Goal: Use online tool/utility: Utilize a website feature to perform a specific function

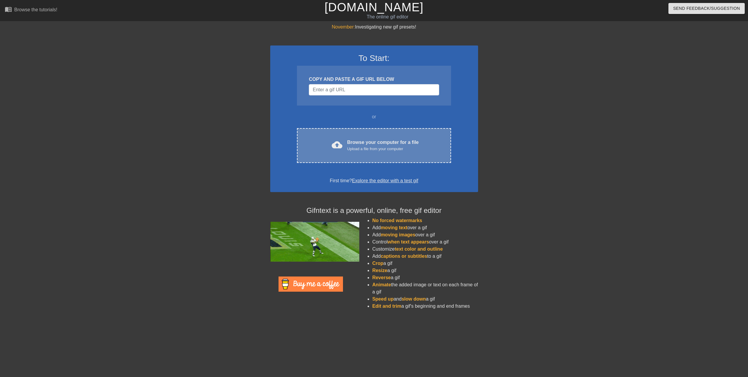
click at [372, 148] on div "Upload a file from your computer" at bounding box center [383, 149] width 72 height 6
click at [362, 146] on div "Upload a file from your computer" at bounding box center [383, 149] width 72 height 6
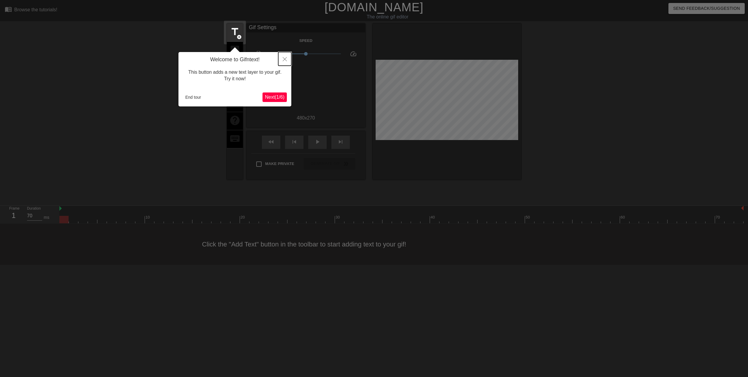
click at [283, 59] on icon "Close" at bounding box center [285, 59] width 4 height 4
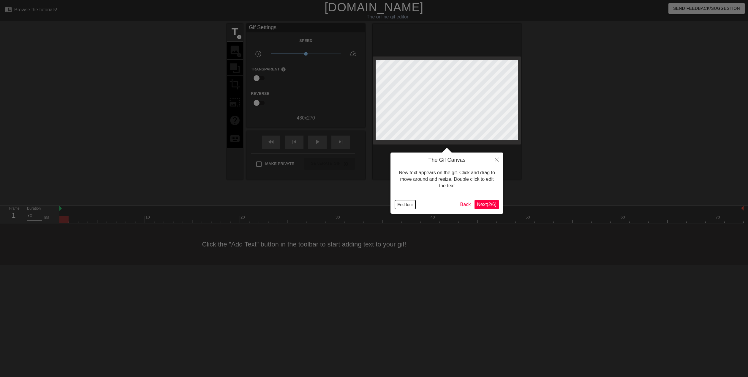
click at [400, 207] on button "End tour" at bounding box center [405, 204] width 21 height 9
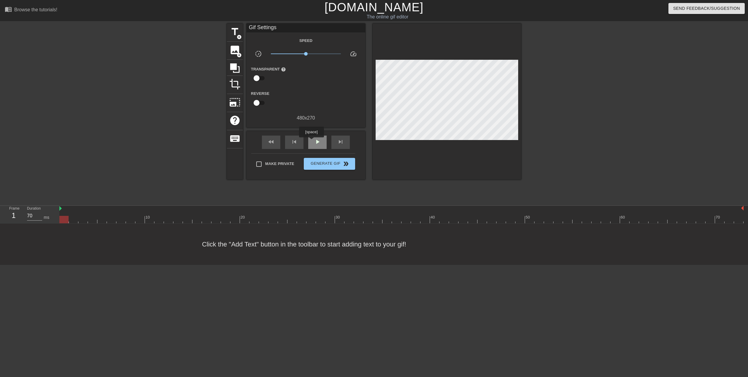
click at [313, 141] on div "play_arrow" at bounding box center [317, 141] width 18 height 13
type input "70"
click at [257, 78] on input "checkbox" at bounding box center [257, 78] width 34 height 11
checkbox input "true"
click at [305, 77] on div at bounding box center [307, 79] width 12 height 12
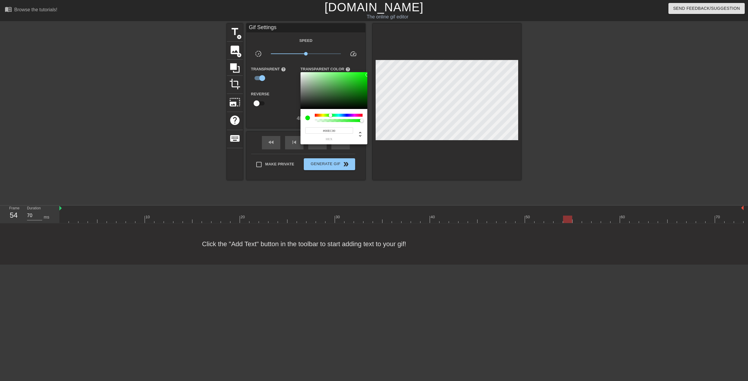
click at [344, 67] on div at bounding box center [374, 190] width 748 height 381
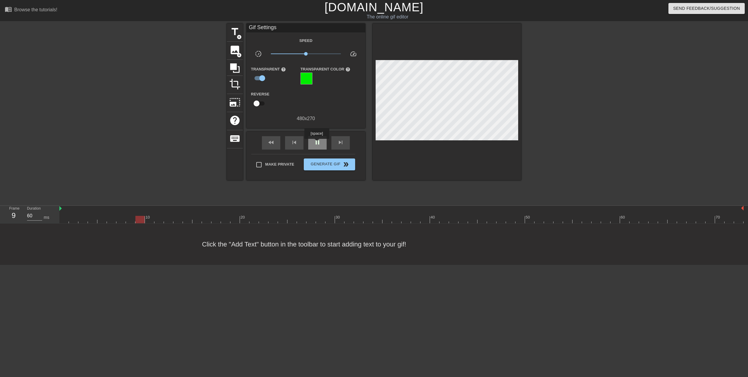
click at [317, 143] on span "pause" at bounding box center [317, 142] width 7 height 7
click at [306, 73] on div at bounding box center [307, 79] width 12 height 12
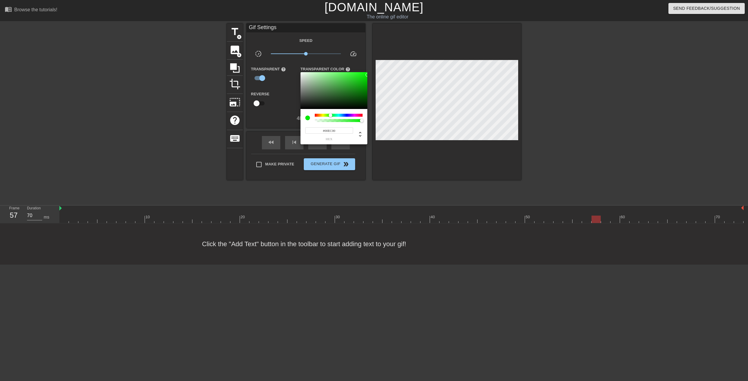
click at [280, 87] on div at bounding box center [374, 190] width 748 height 381
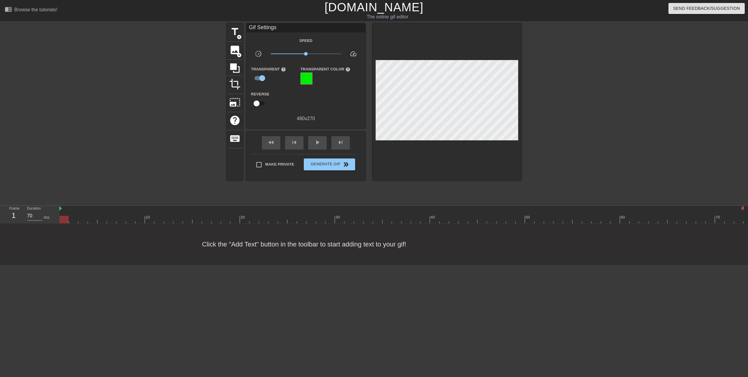
drag, startPoint x: 122, startPoint y: 218, endPoint x: 50, endPoint y: 222, distance: 72.3
click at [50, 222] on div "Frame 1 Duration 70 ms 10 20 30 40 50 60 70" at bounding box center [374, 215] width 748 height 18
drag, startPoint x: 92, startPoint y: 220, endPoint x: 70, endPoint y: 218, distance: 23.0
click at [70, 218] on div at bounding box center [73, 219] width 9 height 7
drag, startPoint x: 32, startPoint y: 214, endPoint x: 27, endPoint y: 215, distance: 5.4
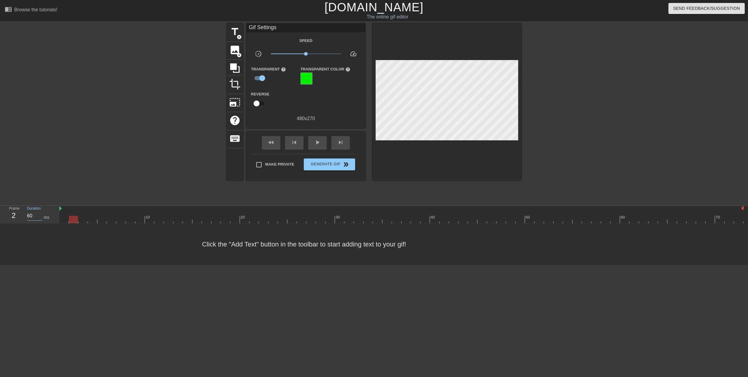
click at [27, 215] on div "Duration 60 ms" at bounding box center [41, 214] width 36 height 17
click at [31, 215] on input "60" at bounding box center [34, 216] width 15 height 10
click at [117, 141] on div "title add_circle image add_circle crop photo_size_select_large help keyboard Gi…" at bounding box center [374, 112] width 748 height 178
click at [38, 223] on div "Frame 1 Duration 70 ms 10 20 30 40 50 60 70" at bounding box center [374, 215] width 748 height 18
click at [317, 141] on span "play_arrow" at bounding box center [317, 142] width 7 height 7
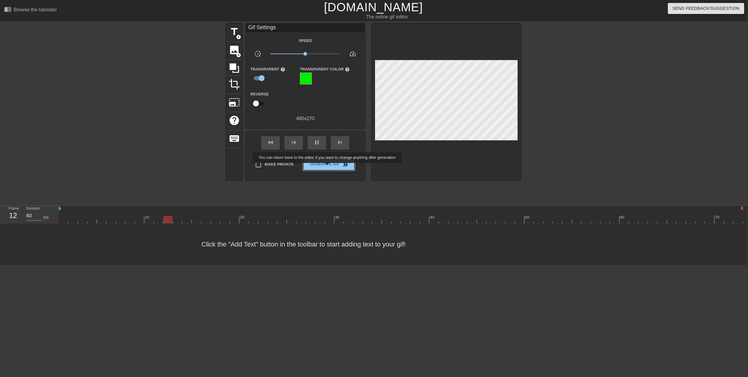
scroll to position [0, 4]
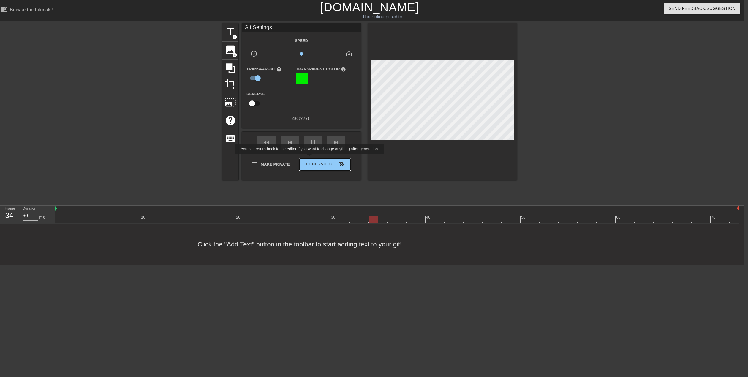
type input "70"
click button "Generate Gif double_arrow" at bounding box center [325, 164] width 51 height 12
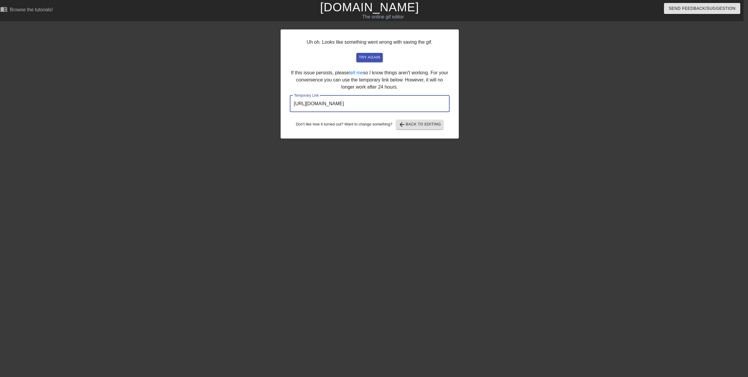
drag, startPoint x: 428, startPoint y: 103, endPoint x: 245, endPoint y: 101, distance: 183.0
click at [245, 101] on div "Uh oh. Looks like something went wrong with saving the gif. try again If this i…" at bounding box center [370, 112] width 748 height 178
click at [414, 126] on span "arrow_back Back to Editing" at bounding box center [420, 124] width 42 height 7
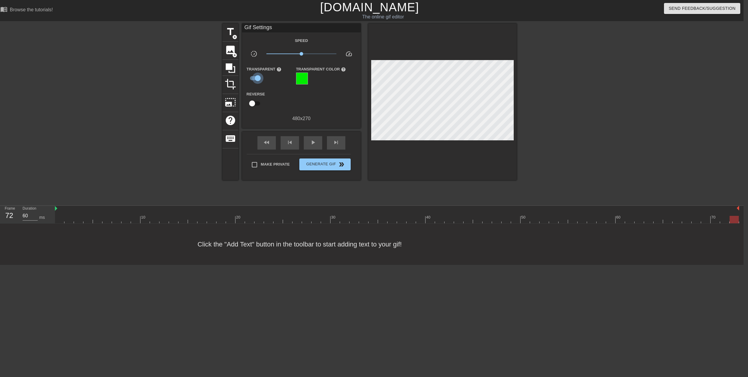
click at [255, 78] on input "checkbox" at bounding box center [258, 78] width 34 height 11
click at [255, 78] on input "checkbox" at bounding box center [252, 78] width 34 height 11
checkbox input "true"
drag, startPoint x: 64, startPoint y: 217, endPoint x: 69, endPoint y: 217, distance: 5.1
click at [69, 217] on div at bounding box center [397, 219] width 685 height 7
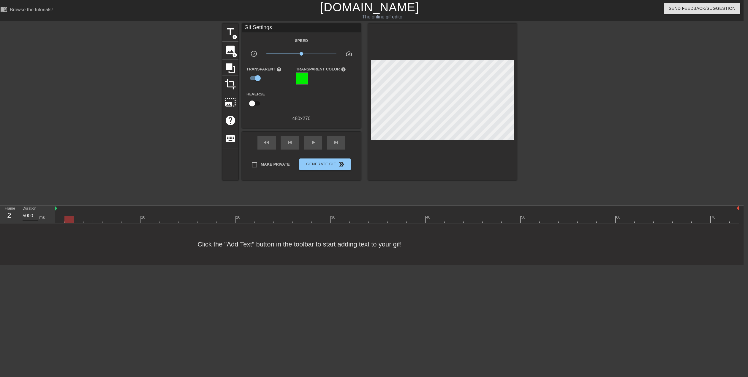
click at [30, 216] on input "5000" at bounding box center [30, 216] width 15 height 10
click at [31, 215] on input "5000" at bounding box center [30, 216] width 15 height 10
drag, startPoint x: 68, startPoint y: 218, endPoint x: 70, endPoint y: 221, distance: 4.3
click at [70, 221] on div at bounding box center [68, 219] width 9 height 7
click at [32, 215] on input "5000" at bounding box center [30, 216] width 15 height 10
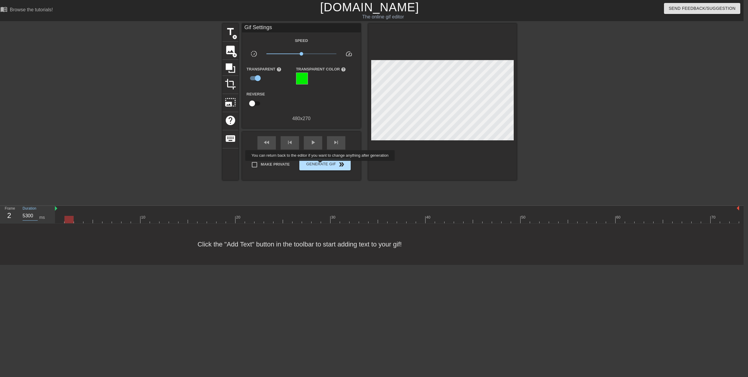
type input "5300"
click at [321, 165] on span "Generate Gif double_arrow" at bounding box center [325, 164] width 47 height 7
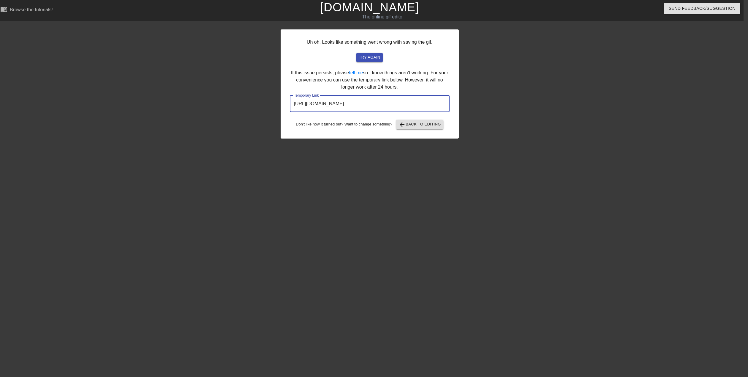
drag, startPoint x: 423, startPoint y: 103, endPoint x: 263, endPoint y: 117, distance: 160.5
click at [263, 117] on div "Uh oh. Looks like something went wrong with saving the gif. try again If this i…" at bounding box center [370, 112] width 748 height 178
click at [411, 125] on span "arrow_back Back to Editing" at bounding box center [420, 124] width 42 height 7
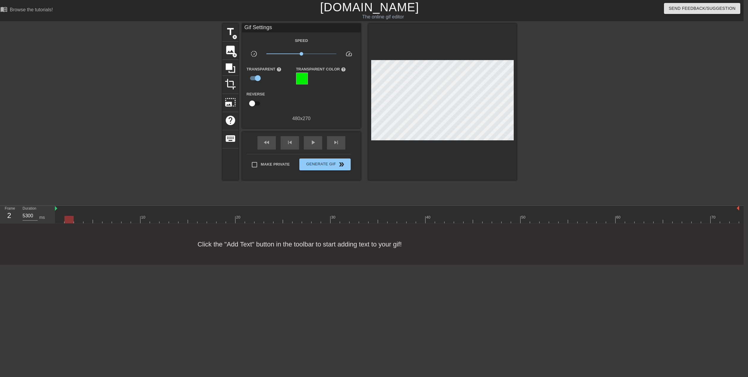
click at [64, 214] on div at bounding box center [69, 215] width 10 height 7
click at [27, 218] on input "5300" at bounding box center [30, 216] width 15 height 10
type input "5700"
click at [309, 161] on span "Generate Gif double_arrow" at bounding box center [325, 164] width 47 height 7
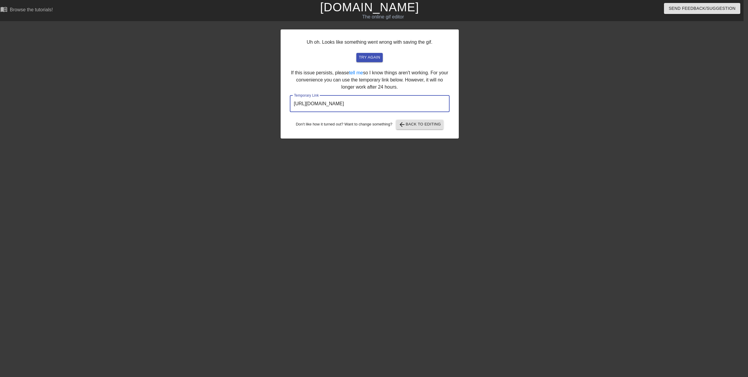
drag, startPoint x: 413, startPoint y: 106, endPoint x: 256, endPoint y: 111, distance: 156.4
click at [256, 111] on div "Uh oh. Looks like something went wrong with saving the gif. try again If this i…" at bounding box center [370, 112] width 748 height 178
click at [436, 127] on span "arrow_back Back to Editing" at bounding box center [420, 124] width 42 height 7
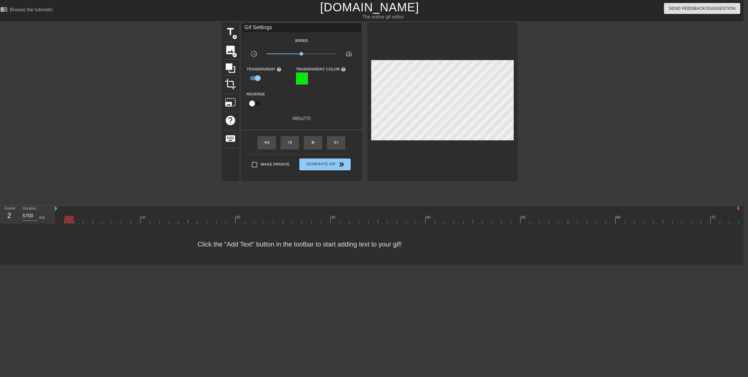
drag, startPoint x: 62, startPoint y: 218, endPoint x: 67, endPoint y: 219, distance: 5.1
click at [67, 219] on div at bounding box center [397, 219] width 685 height 7
click at [29, 216] on input "5700" at bounding box center [30, 216] width 15 height 10
type input "5750"
click at [334, 167] on span "Generate Gif double_arrow" at bounding box center [325, 164] width 47 height 7
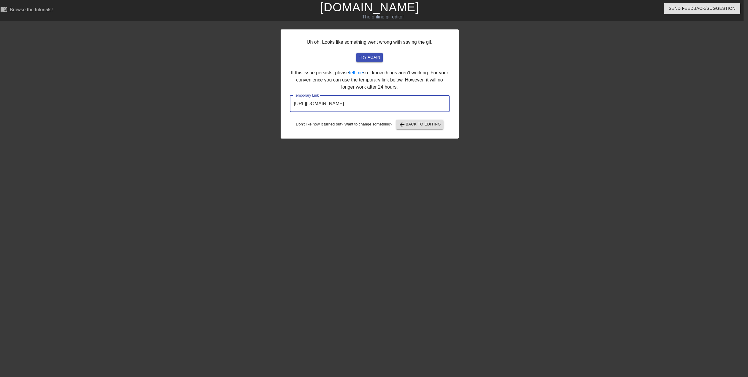
drag, startPoint x: 432, startPoint y: 104, endPoint x: 263, endPoint y: 98, distance: 169.8
click at [263, 98] on div "Uh oh. Looks like something went wrong with saving the gif. try again If this i…" at bounding box center [370, 112] width 748 height 178
click at [418, 115] on div "Uh oh. Looks like something went wrong with saving the gif. try again If this i…" at bounding box center [370, 83] width 178 height 109
click at [419, 122] on span "arrow_back Back to Editing" at bounding box center [420, 124] width 42 height 7
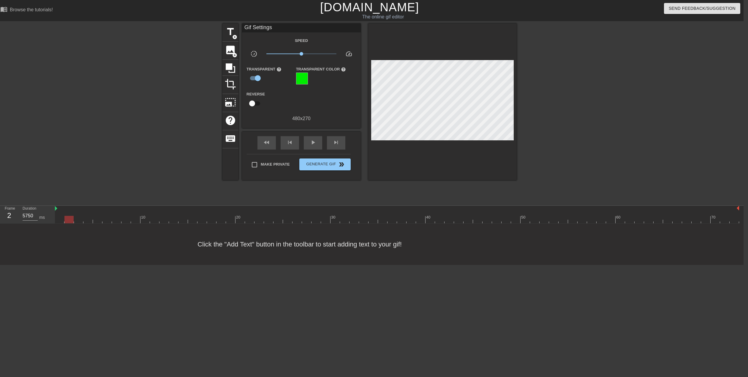
click at [68, 218] on div at bounding box center [397, 219] width 685 height 7
click at [31, 215] on input "5750" at bounding box center [30, 216] width 15 height 10
type input "5900"
click at [318, 165] on span "Generate Gif double_arrow" at bounding box center [325, 164] width 47 height 7
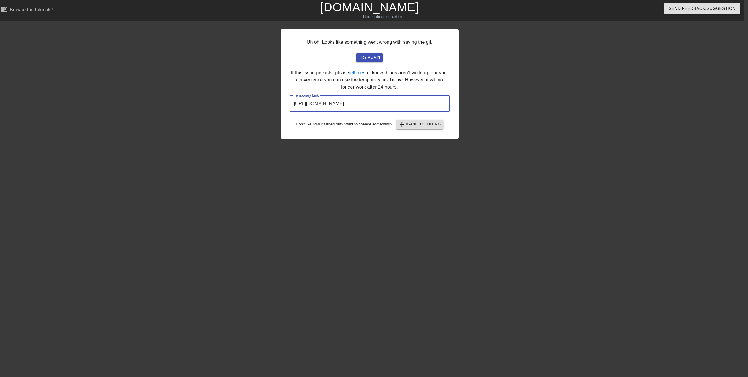
drag, startPoint x: 423, startPoint y: 107, endPoint x: 255, endPoint y: 110, distance: 168.2
click at [255, 110] on div "Uh oh. Looks like something went wrong with saving the gif. try again If this i…" at bounding box center [370, 112] width 748 height 178
click at [413, 125] on span "arrow_back Back to Editing" at bounding box center [420, 124] width 42 height 7
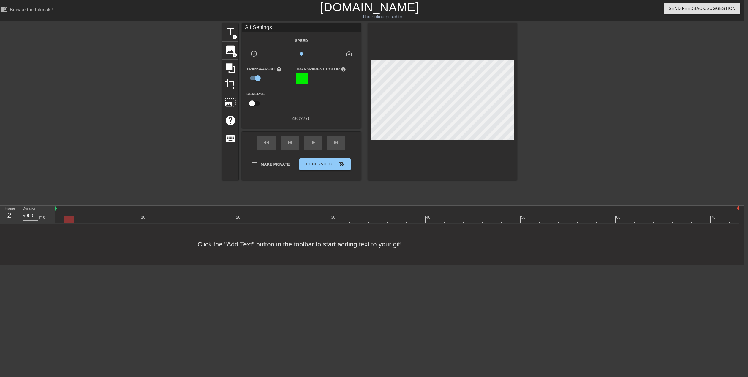
click at [71, 218] on div at bounding box center [397, 219] width 685 height 7
click at [26, 217] on input "5900" at bounding box center [30, 216] width 15 height 10
type input "9000"
click at [311, 163] on span "Generate Gif double_arrow" at bounding box center [325, 164] width 47 height 7
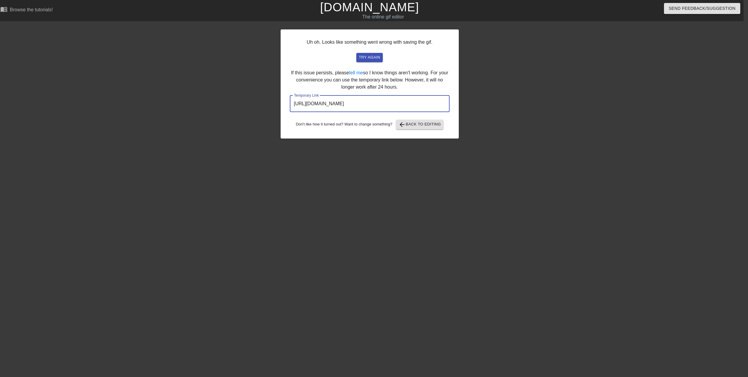
drag, startPoint x: 424, startPoint y: 107, endPoint x: 287, endPoint y: 106, distance: 137.0
click at [287, 106] on div "Uh oh. Looks like something went wrong with saving the gif. try again If this i…" at bounding box center [370, 83] width 178 height 109
click at [423, 122] on span "arrow_back Back to Editing" at bounding box center [420, 124] width 42 height 7
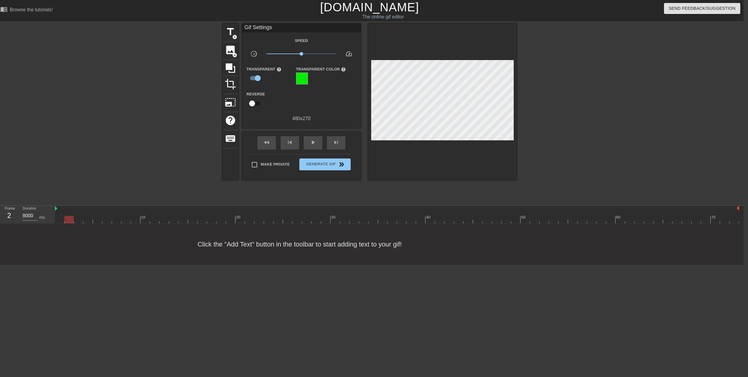
click at [65, 214] on div at bounding box center [69, 215] width 10 height 7
click at [25, 215] on input "9000" at bounding box center [30, 216] width 15 height 10
type input "9100"
click at [319, 164] on span "Generate Gif double_arrow" at bounding box center [325, 164] width 47 height 7
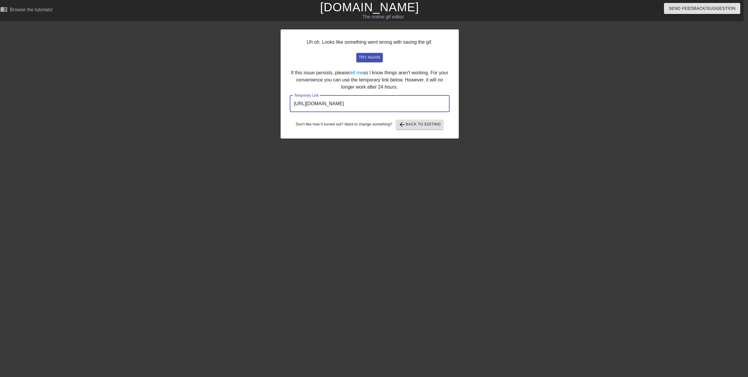
drag, startPoint x: 423, startPoint y: 103, endPoint x: 228, endPoint y: 106, distance: 194.9
click at [228, 106] on div "Uh oh. Looks like something went wrong with saving the gif. try again If this i…" at bounding box center [370, 112] width 748 height 178
click at [402, 120] on button "arrow_back Back to Editing" at bounding box center [419, 125] width 47 height 10
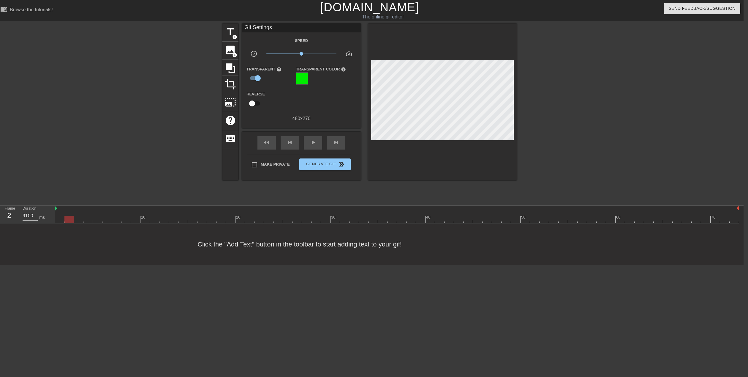
click at [67, 218] on div at bounding box center [397, 219] width 685 height 7
click at [25, 213] on input "9100" at bounding box center [30, 216] width 15 height 10
type input "8000"
click at [319, 161] on span "Generate Gif double_arrow" at bounding box center [325, 164] width 47 height 7
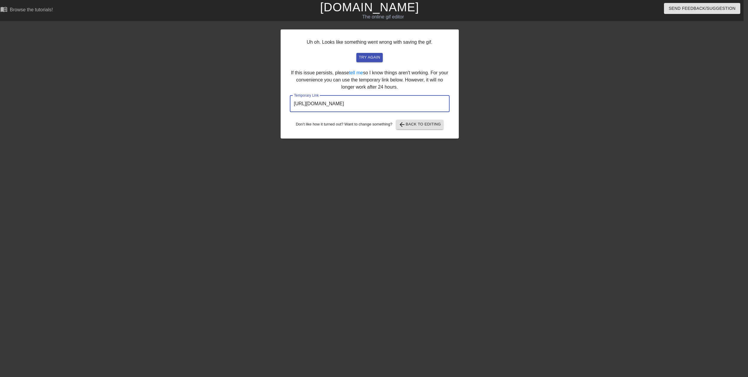
drag, startPoint x: 398, startPoint y: 100, endPoint x: 245, endPoint y: 108, distance: 152.9
click at [245, 108] on div "Uh oh. Looks like something went wrong with saving the gif. try again If this i…" at bounding box center [370, 112] width 748 height 178
click at [411, 127] on span "arrow_back Back to Editing" at bounding box center [420, 124] width 42 height 7
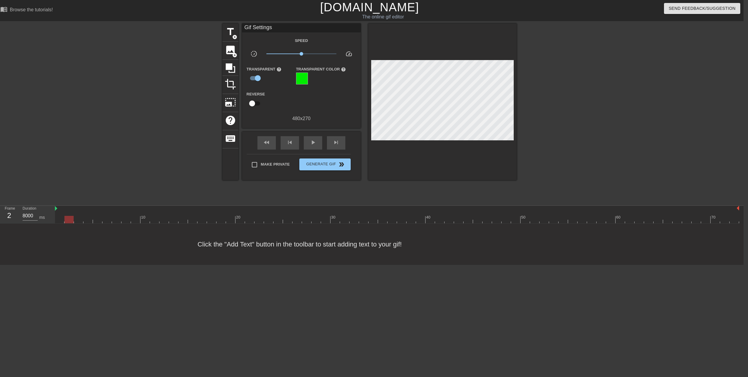
click at [70, 218] on div at bounding box center [397, 219] width 685 height 7
click at [24, 215] on input "8000" at bounding box center [30, 216] width 15 height 10
type input "9100"
click at [321, 160] on button "Generate Gif double_arrow" at bounding box center [325, 164] width 51 height 12
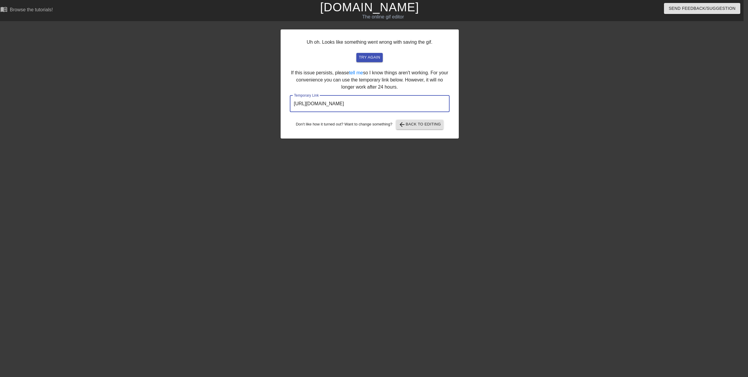
drag, startPoint x: 423, startPoint y: 104, endPoint x: 261, endPoint y: 110, distance: 161.4
click at [261, 110] on div "Uh oh. Looks like something went wrong with saving the gif. try again If this i…" at bounding box center [370, 112] width 748 height 178
click at [415, 122] on span "arrow_back Back to Editing" at bounding box center [420, 124] width 42 height 7
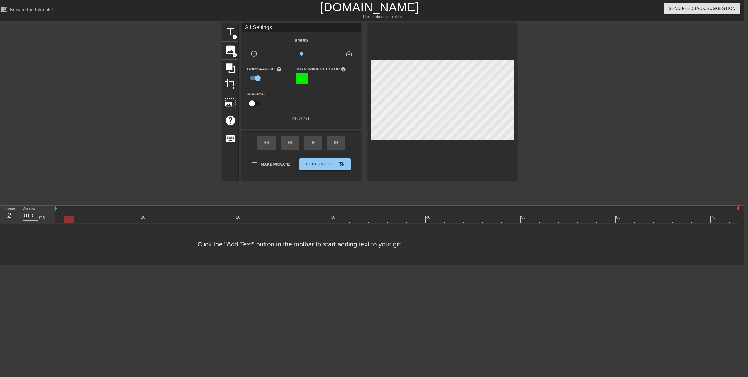
click at [66, 216] on div at bounding box center [397, 219] width 685 height 7
click at [31, 215] on input "9100" at bounding box center [30, 216] width 15 height 10
type input "9120"
click at [325, 163] on span "Generate Gif double_arrow" at bounding box center [325, 164] width 47 height 7
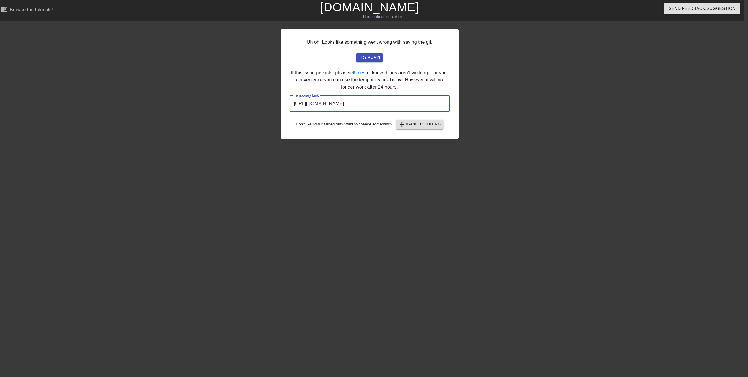
drag, startPoint x: 418, startPoint y: 107, endPoint x: 244, endPoint y: 108, distance: 174.4
click at [244, 108] on div "Uh oh. Looks like something went wrong with saving the gif. try again If this i…" at bounding box center [370, 112] width 748 height 178
click at [418, 124] on span "arrow_back Back to Editing" at bounding box center [420, 124] width 42 height 7
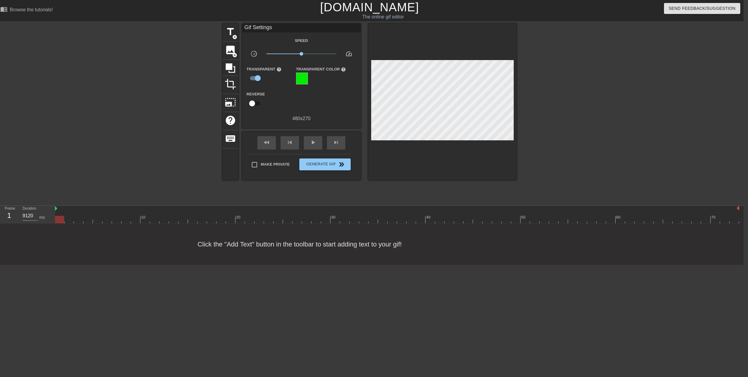
drag, startPoint x: 63, startPoint y: 216, endPoint x: 68, endPoint y: 217, distance: 5.4
click at [68, 217] on div at bounding box center [397, 219] width 685 height 7
click at [70, 217] on div at bounding box center [68, 219] width 9 height 7
click at [30, 217] on input "9120" at bounding box center [30, 216] width 15 height 10
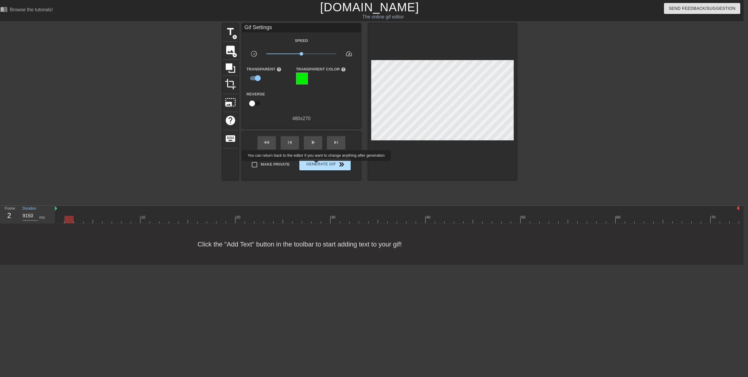
type input "9150"
click at [317, 165] on span "Generate Gif double_arrow" at bounding box center [325, 164] width 47 height 7
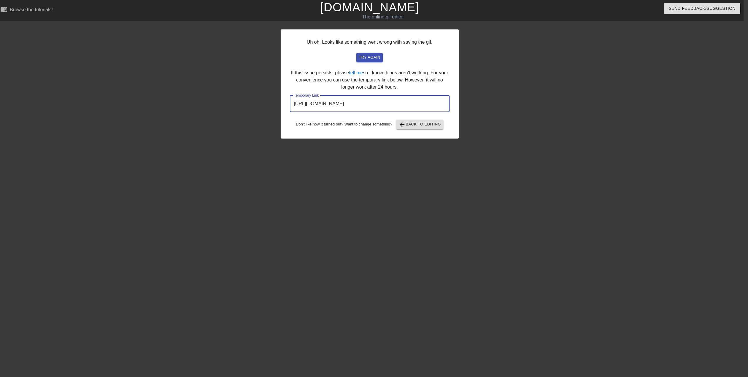
drag, startPoint x: 420, startPoint y: 109, endPoint x: 283, endPoint y: 112, distance: 137.0
click at [283, 112] on div "Uh oh. Looks like something went wrong with saving the gif. try again If this i…" at bounding box center [370, 83] width 178 height 109
click at [414, 125] on span "arrow_back Back to Editing" at bounding box center [420, 124] width 42 height 7
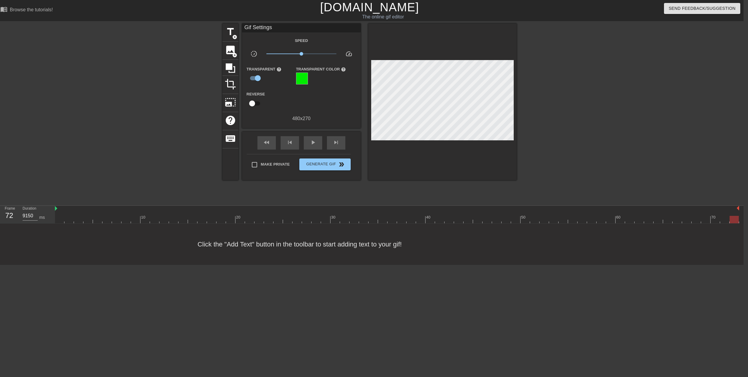
click at [68, 221] on div at bounding box center [397, 219] width 685 height 7
click at [29, 214] on input "9150" at bounding box center [30, 216] width 15 height 10
type input "9500"
click at [310, 165] on span "Generate Gif double_arrow" at bounding box center [325, 164] width 47 height 7
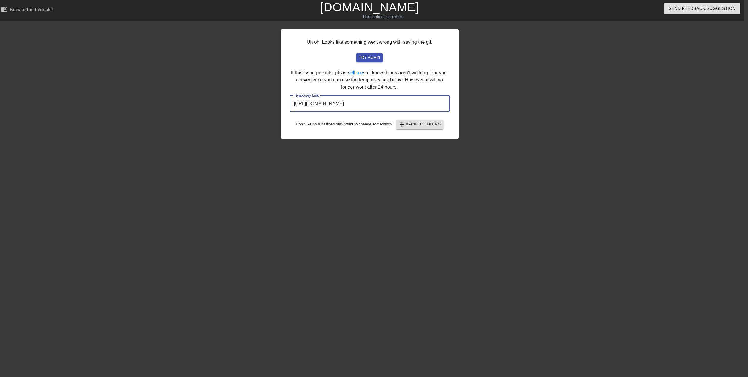
drag, startPoint x: 421, startPoint y: 100, endPoint x: 279, endPoint y: 98, distance: 142.6
click at [279, 98] on div "Uh oh. Looks like something went wrong with saving the gif. try again If this i…" at bounding box center [370, 112] width 748 height 178
click at [406, 126] on span "arrow_back" at bounding box center [402, 124] width 7 height 7
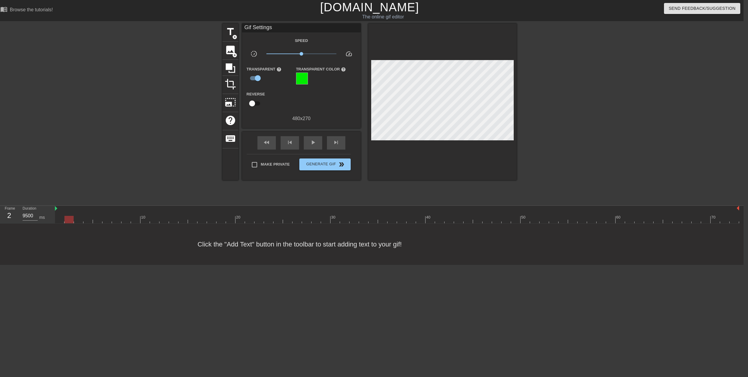
click at [70, 219] on div at bounding box center [397, 219] width 685 height 7
click at [29, 218] on input "9500" at bounding box center [30, 216] width 15 height 10
type input "9700"
click at [309, 163] on span "Generate Gif double_arrow" at bounding box center [325, 164] width 47 height 7
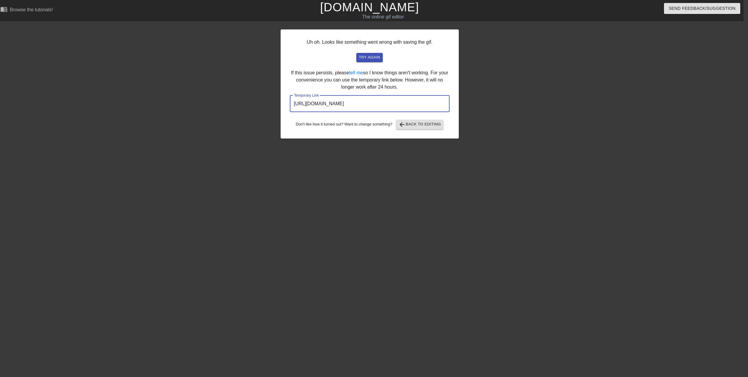
drag, startPoint x: 411, startPoint y: 104, endPoint x: 245, endPoint y: 110, distance: 165.9
click at [245, 110] on div "Uh oh. Looks like something went wrong with saving the gif. try again If this i…" at bounding box center [370, 112] width 748 height 178
click at [399, 123] on span "arrow_back" at bounding box center [402, 124] width 7 height 7
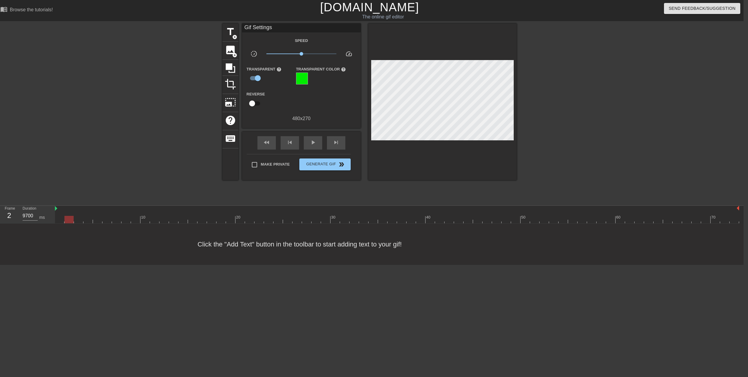
click at [66, 216] on div at bounding box center [397, 219] width 685 height 7
click at [26, 215] on input "9700" at bounding box center [30, 216] width 15 height 10
type input "10000"
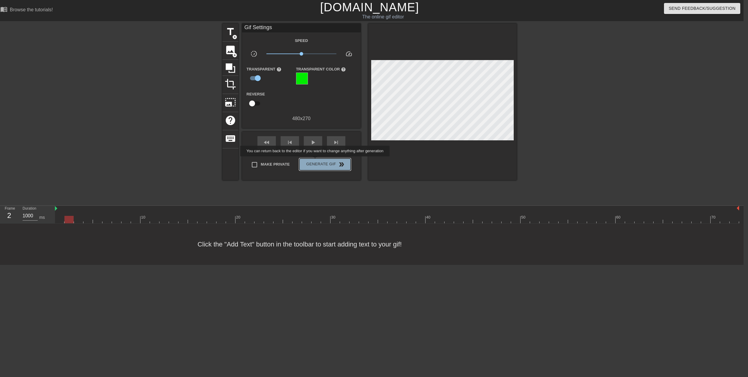
click at [316, 161] on span "Generate Gif double_arrow" at bounding box center [325, 164] width 47 height 7
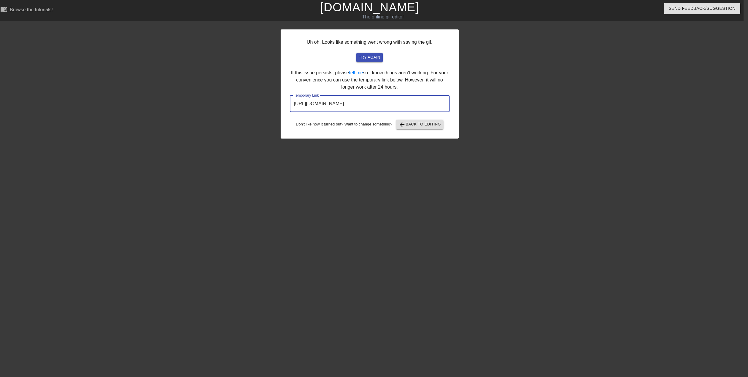
drag, startPoint x: 424, startPoint y: 105, endPoint x: 228, endPoint y: 103, distance: 196.1
click at [228, 103] on div "Uh oh. Looks like something went wrong with saving the gif. try again If this i…" at bounding box center [370, 112] width 748 height 178
click at [417, 125] on span "arrow_back Back to Editing" at bounding box center [420, 124] width 42 height 7
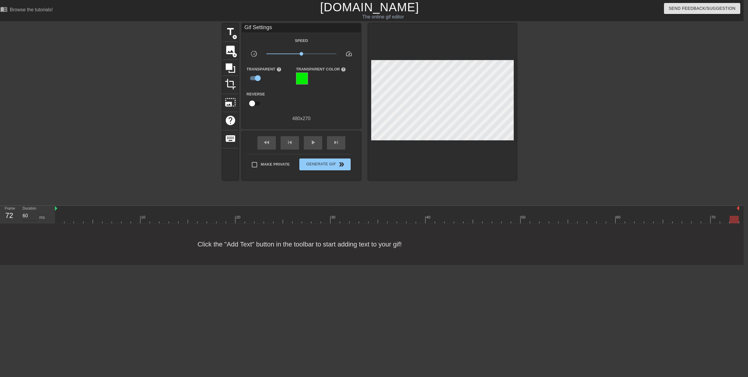
click at [27, 212] on input "60" at bounding box center [30, 216] width 15 height 10
click at [64, 218] on div at bounding box center [397, 219] width 685 height 7
click at [31, 214] on input "10000" at bounding box center [30, 216] width 15 height 10
type input "11000"
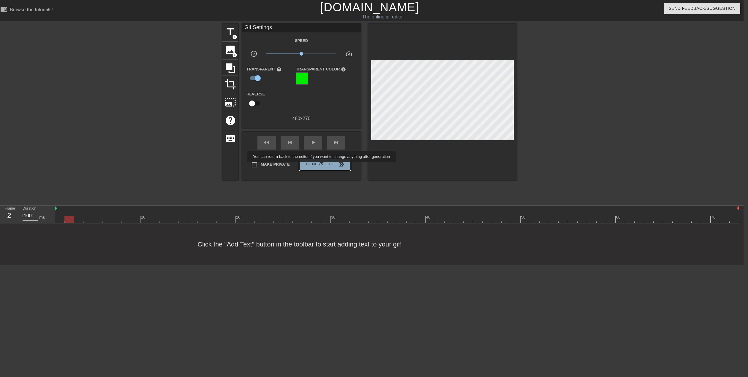
click at [322, 166] on span "Generate Gif double_arrow" at bounding box center [325, 164] width 47 height 7
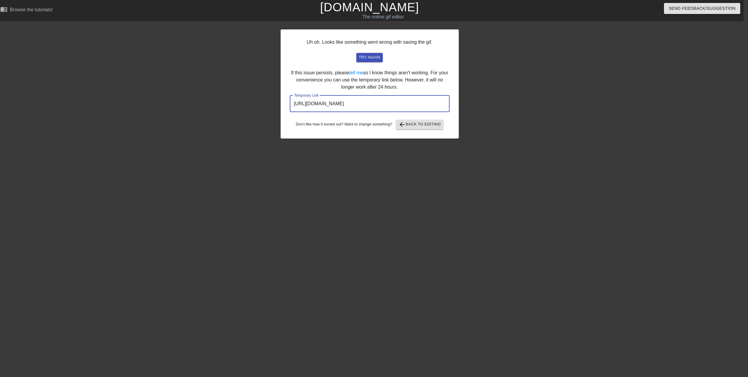
drag, startPoint x: 426, startPoint y: 106, endPoint x: 242, endPoint y: 96, distance: 183.9
click at [242, 96] on div "Uh oh. Looks like something went wrong with saving the gif. try again If this i…" at bounding box center [370, 112] width 748 height 178
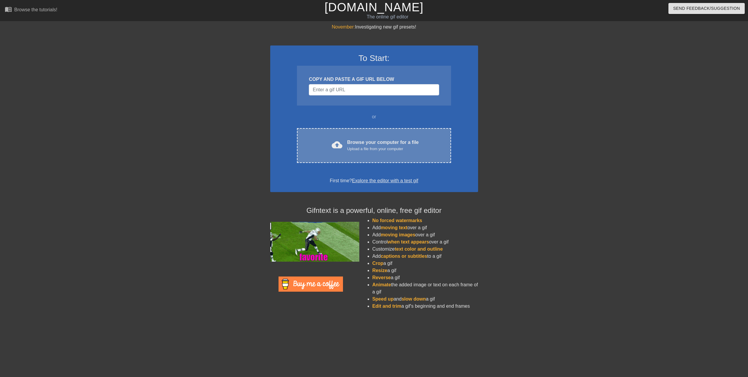
click at [360, 145] on div "Browse your computer for a file Upload a file from your computer" at bounding box center [383, 145] width 72 height 13
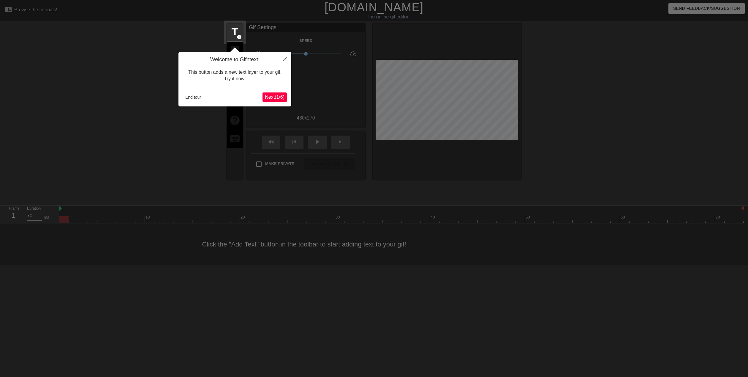
click at [268, 99] on span "Next ( 1 / 6 )" at bounding box center [275, 96] width 20 height 5
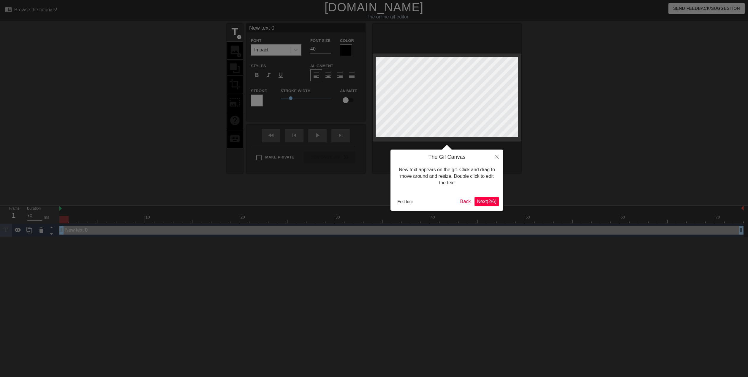
click at [394, 201] on div "The Gif Canvas New text appears on the gif. Click and drag to move around and r…" at bounding box center [447, 179] width 113 height 61
click at [401, 203] on button "End tour" at bounding box center [405, 201] width 21 height 9
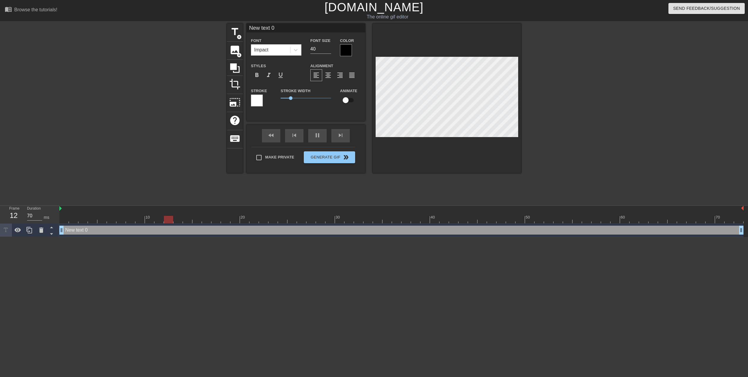
type input "60"
click at [239, 30] on span "title" at bounding box center [234, 31] width 11 height 11
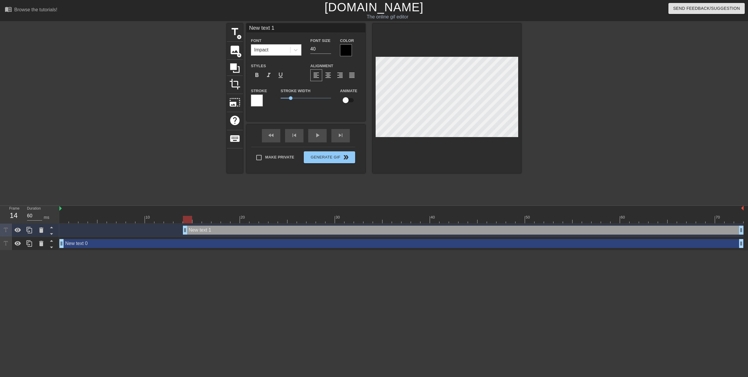
click at [73, 243] on div "New text 0 drag_handle drag_handle" at bounding box center [401, 243] width 685 height 9
type input "New text 0"
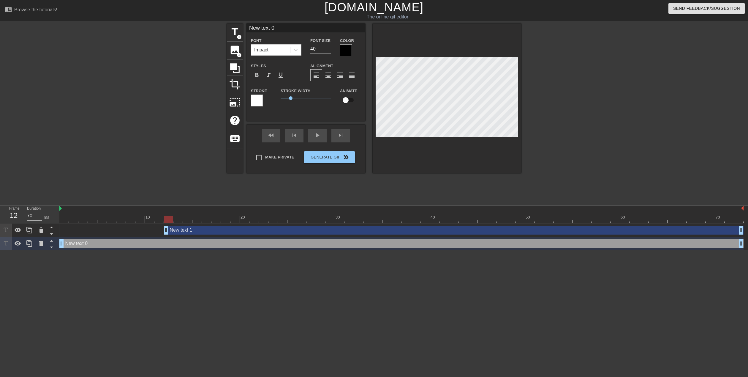
type input "60"
drag, startPoint x: 184, startPoint y: 228, endPoint x: 159, endPoint y: 232, distance: 25.8
click at [184, 233] on div "New text 1 drag_handle drag_handle" at bounding box center [450, 230] width 590 height 9
type input "New text 1"
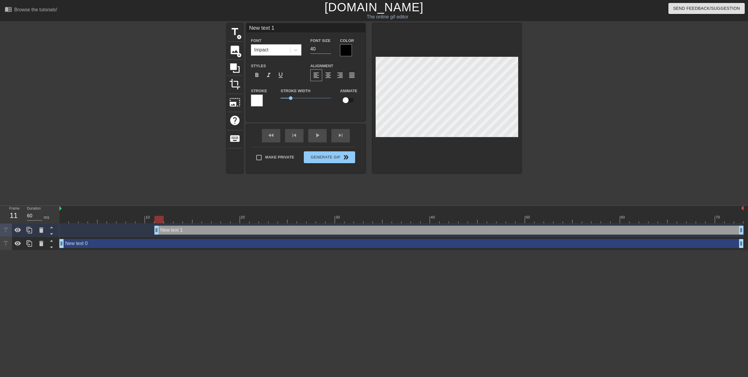
drag, startPoint x: 184, startPoint y: 233, endPoint x: 170, endPoint y: 234, distance: 14.0
click at [170, 234] on div "New text 1 drag_handle drag_handle" at bounding box center [450, 230] width 590 height 9
click at [42, 230] on icon at bounding box center [41, 229] width 4 height 5
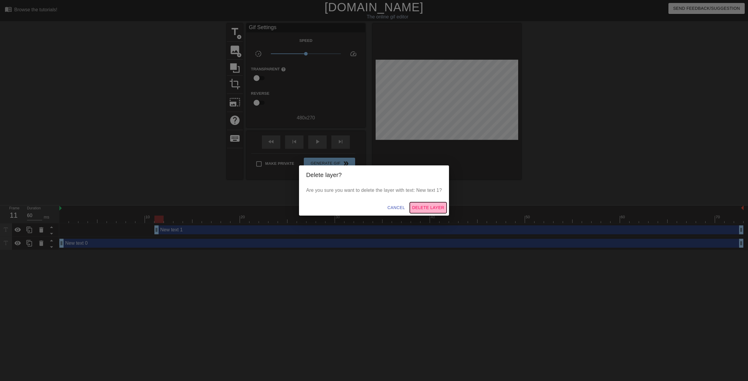
click at [422, 208] on span "Delete Layer" at bounding box center [428, 207] width 32 height 7
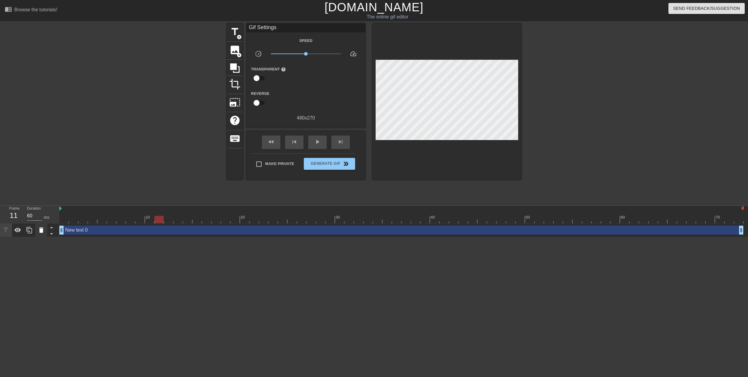
click at [40, 231] on icon at bounding box center [41, 229] width 4 height 5
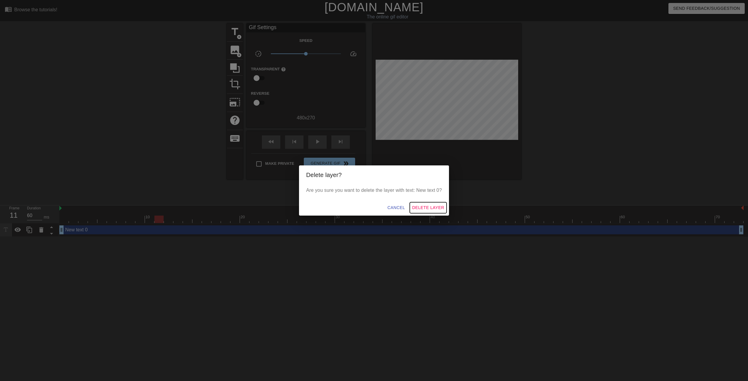
click at [430, 206] on span "Delete Layer" at bounding box center [428, 207] width 32 height 7
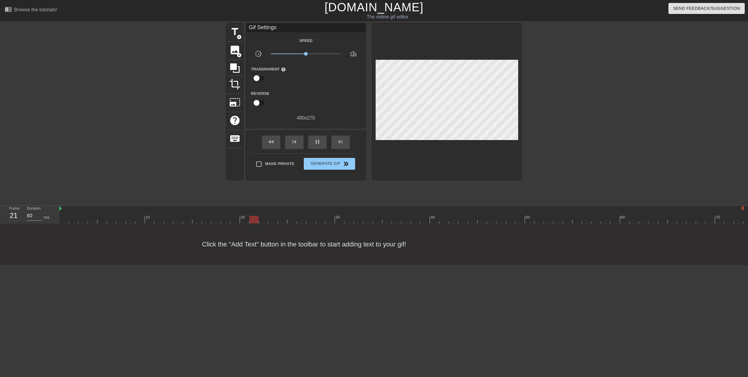
type input "70"
click at [261, 78] on input "checkbox" at bounding box center [257, 78] width 34 height 11
checkbox input "true"
click at [307, 81] on div at bounding box center [307, 79] width 12 height 12
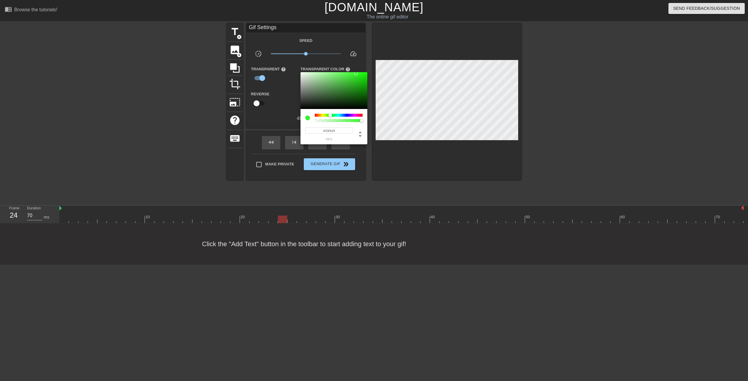
click at [283, 114] on div at bounding box center [374, 190] width 748 height 381
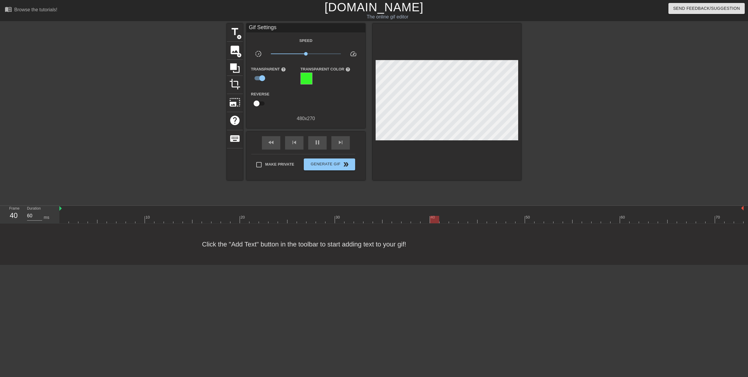
click at [311, 77] on div at bounding box center [307, 79] width 12 height 12
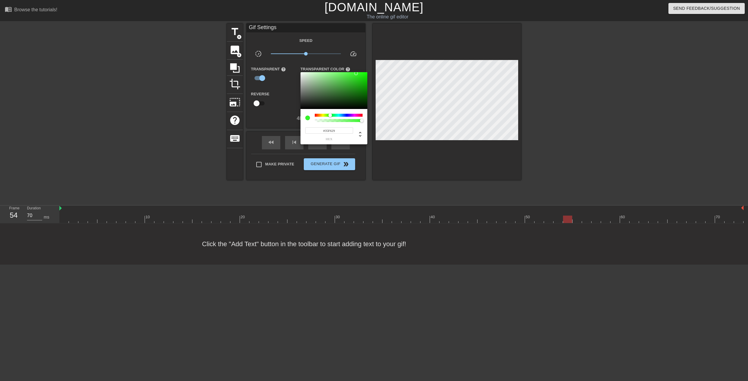
click at [293, 111] on div at bounding box center [374, 190] width 748 height 381
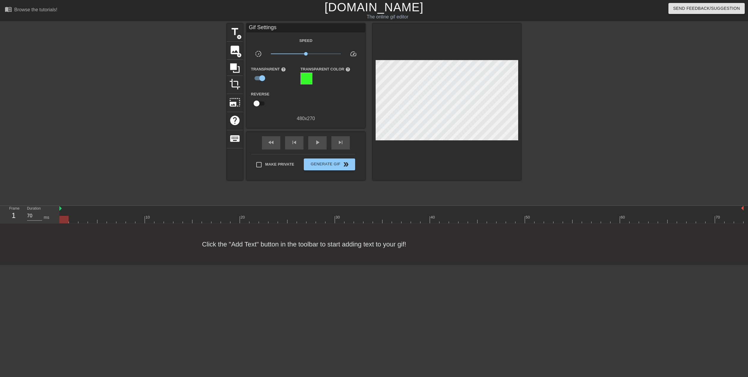
drag, startPoint x: 110, startPoint y: 219, endPoint x: 45, endPoint y: 217, distance: 64.8
click at [45, 217] on div "Frame 1 Duration 70 ms 10 20 30 40 50 60 70" at bounding box center [374, 215] width 748 height 18
click at [31, 217] on input "70" at bounding box center [34, 216] width 15 height 10
click at [56, 146] on div "title add_circle image add_circle crop photo_size_select_large help keyboard Gi…" at bounding box center [374, 112] width 748 height 178
click at [320, 145] on span "play_arrow" at bounding box center [317, 142] width 7 height 7
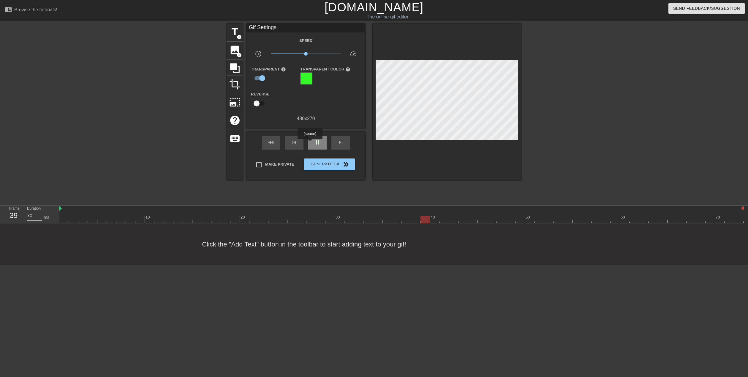
click at [311, 144] on div "pause" at bounding box center [317, 142] width 18 height 13
click at [289, 144] on div "skip_previous" at bounding box center [294, 142] width 18 height 13
click at [270, 147] on div "fast_rewind" at bounding box center [271, 142] width 18 height 13
click at [32, 213] on input "700" at bounding box center [34, 216] width 15 height 10
click at [150, 174] on div at bounding box center [175, 112] width 89 height 178
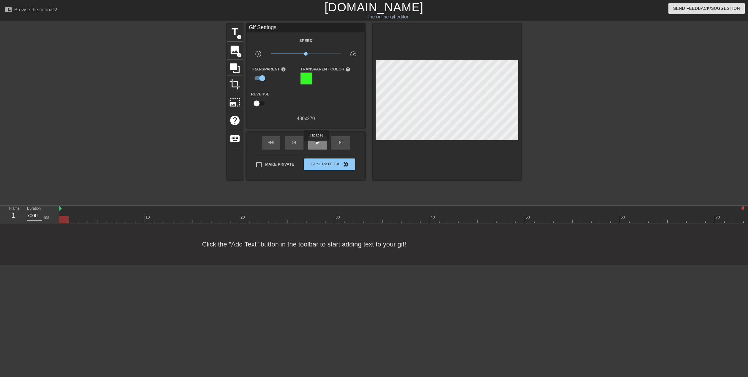
click at [316, 145] on span "play_arrow" at bounding box center [317, 142] width 7 height 7
click at [317, 143] on span "pause" at bounding box center [317, 142] width 7 height 7
click at [272, 143] on span "fast_rewind" at bounding box center [271, 142] width 7 height 7
click at [325, 145] on div "play_arrow" at bounding box center [317, 142] width 18 height 13
click at [335, 141] on div "skip_next" at bounding box center [341, 142] width 18 height 13
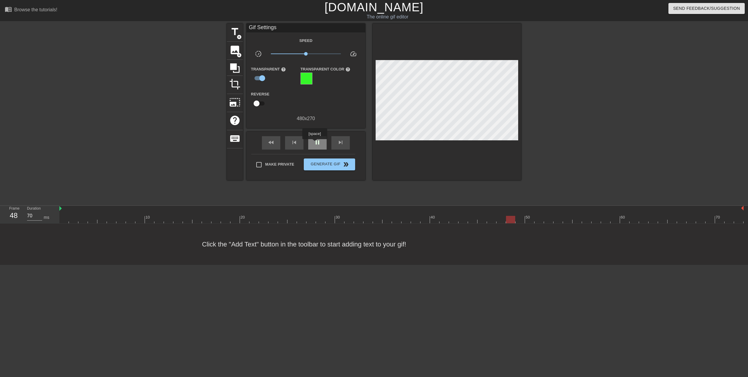
click at [315, 143] on span "pause" at bounding box center [317, 142] width 7 height 7
click at [339, 144] on span "skip_next" at bounding box center [340, 142] width 7 height 7
click at [344, 139] on span "skip_next" at bounding box center [340, 142] width 7 height 7
click at [322, 142] on div "play_arrow" at bounding box center [317, 142] width 18 height 13
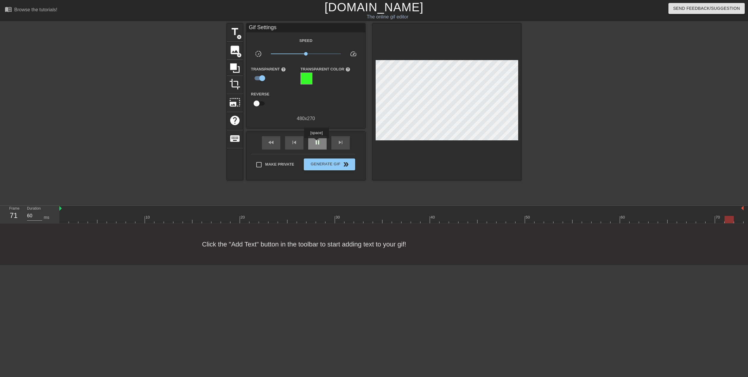
type input "7000"
click at [316, 142] on span "pause" at bounding box center [317, 142] width 7 height 7
click at [329, 166] on span "Generate Gif double_arrow" at bounding box center [329, 164] width 47 height 7
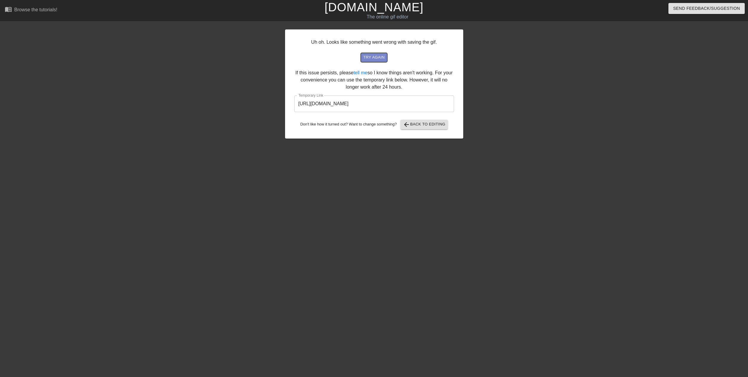
click at [372, 58] on span "try again" at bounding box center [373, 57] width 21 height 7
drag, startPoint x: 427, startPoint y: 106, endPoint x: 269, endPoint y: 95, distance: 158.2
click at [269, 95] on div "Uh oh. Looks like something went wrong with saving the gif. try again If this i…" at bounding box center [374, 112] width 748 height 178
